Goal: Obtain resource: Download file/media

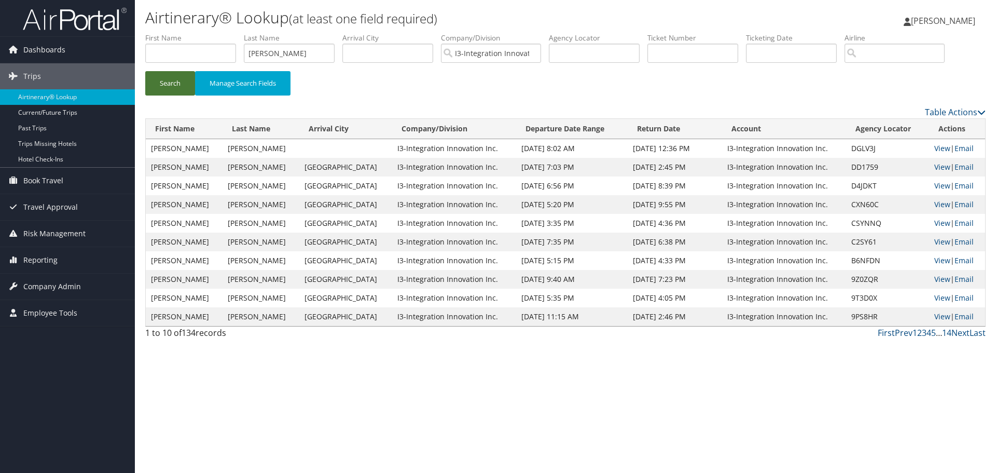
type input "[PERSON_NAME]"
click at [166, 85] on button "Search" at bounding box center [170, 83] width 50 height 24
click at [938, 166] on link "View" at bounding box center [942, 167] width 16 height 10
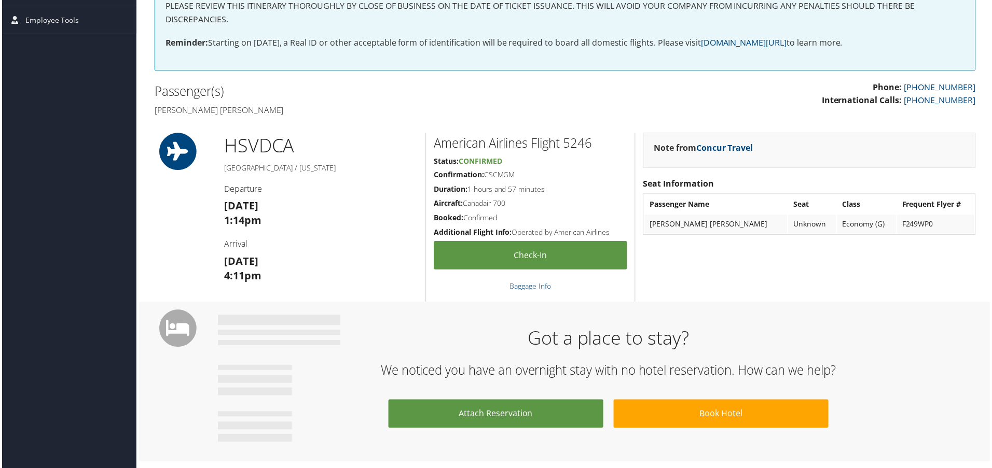
scroll to position [52, 0]
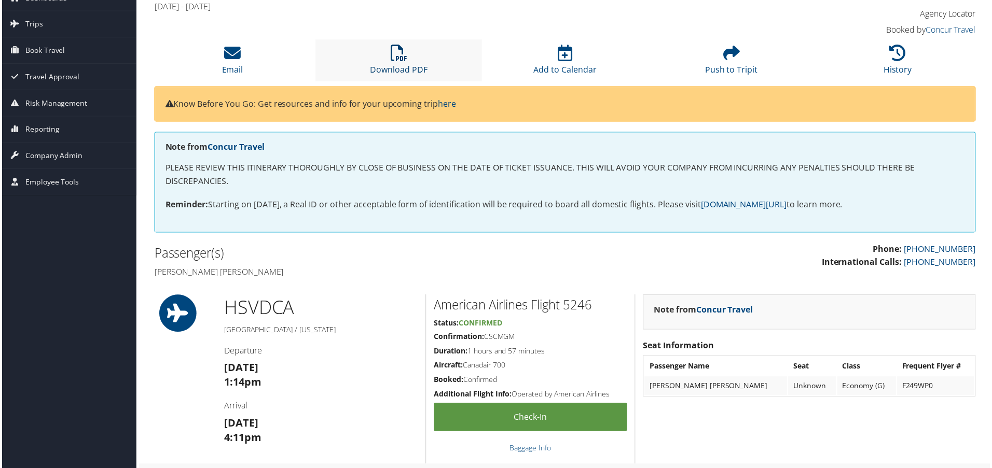
click at [408, 64] on link "Download PDF" at bounding box center [399, 63] width 58 height 25
